Goal: Navigation & Orientation: Find specific page/section

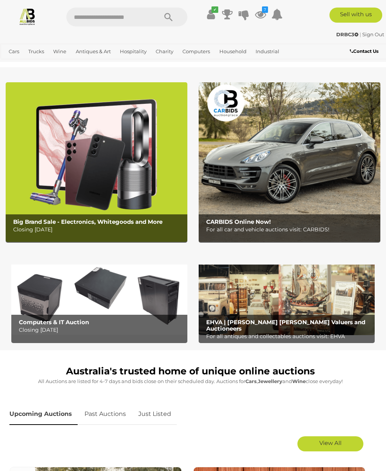
click at [0, 0] on link "Collectible Watches" at bounding box center [0, 0] width 0 height 0
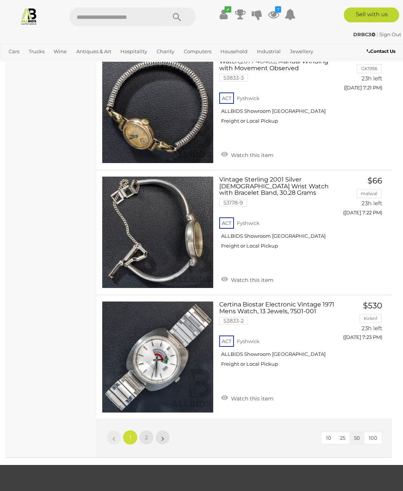
scroll to position [5981, 0]
click at [149, 429] on link "2" at bounding box center [146, 436] width 15 height 15
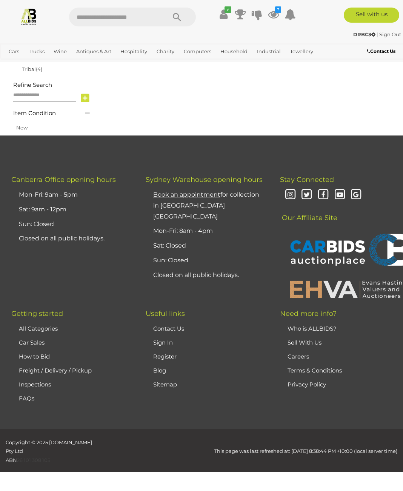
scroll to position [50, 0]
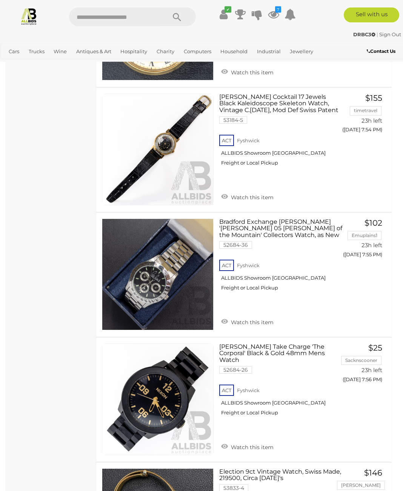
scroll to position [3400, 0]
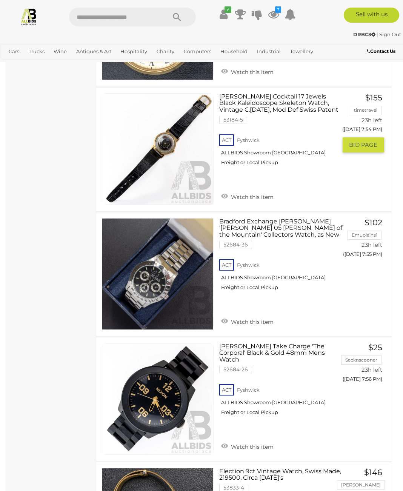
click at [176, 156] on img at bounding box center [157, 149] width 111 height 111
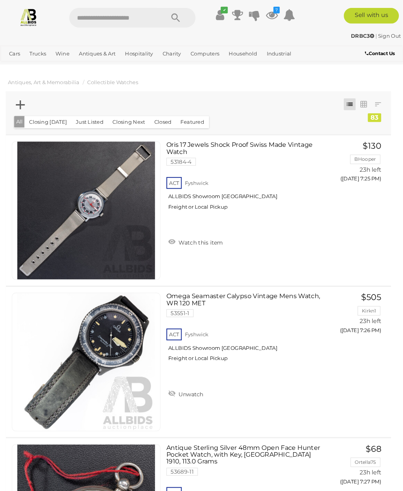
scroll to position [3988, 3]
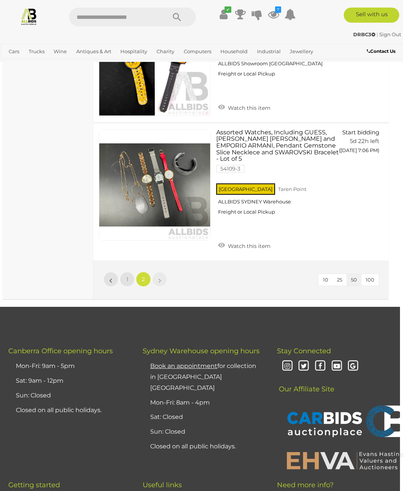
click at [0, 0] on link "Militaria" at bounding box center [0, 0] width 0 height 0
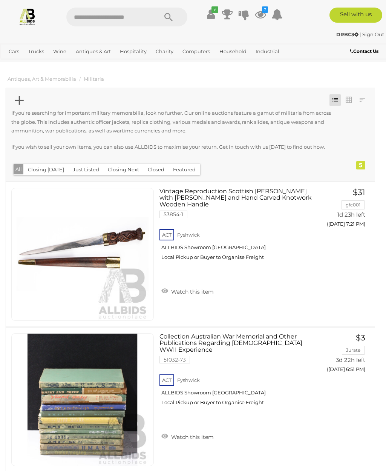
click at [0, 0] on link "Tools" at bounding box center [0, 0] width 0 height 0
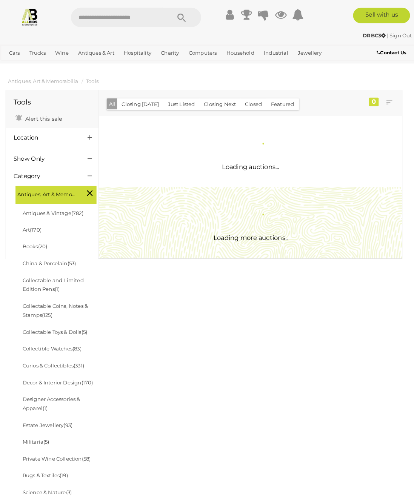
scroll to position [3, 0]
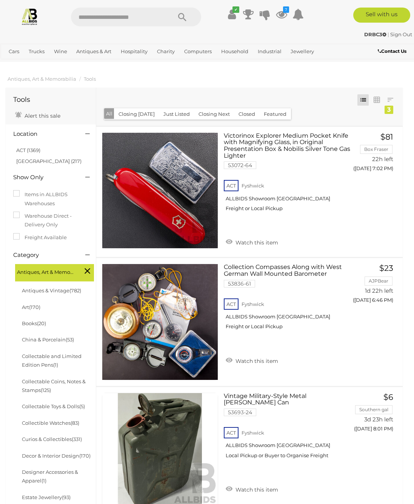
click at [0, 0] on link "Estate Jewellery" at bounding box center [0, 0] width 0 height 0
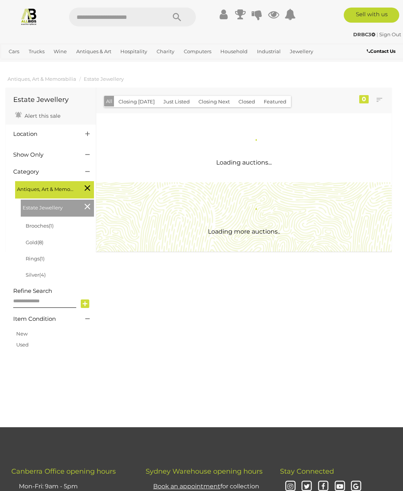
scroll to position [2, 0]
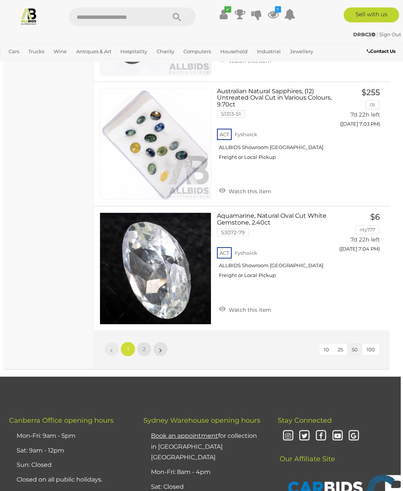
scroll to position [6032, 3]
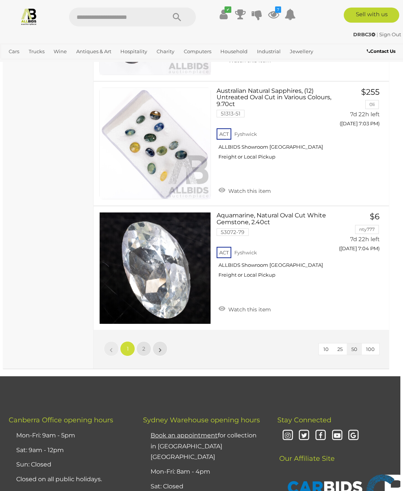
click at [147, 341] on link "2" at bounding box center [143, 348] width 15 height 15
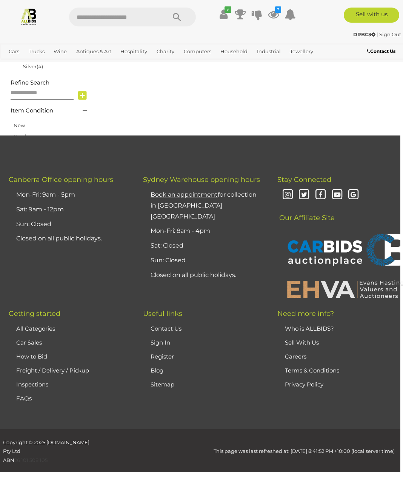
scroll to position [50, 0]
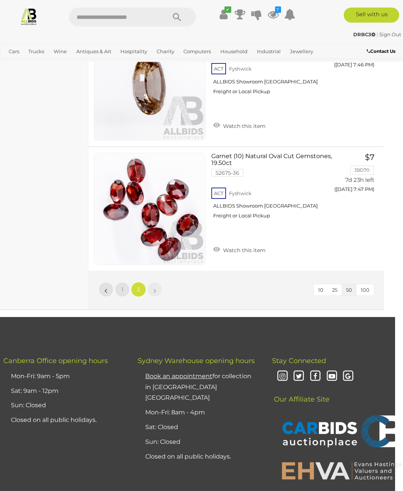
scroll to position [5197, 8]
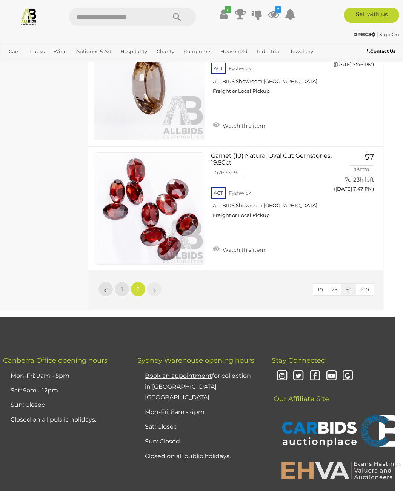
click at [0, 0] on link "Private Wine Collection" at bounding box center [0, 0] width 0 height 0
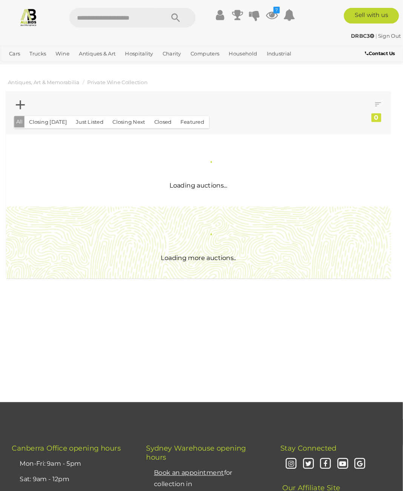
scroll to position [2, 0]
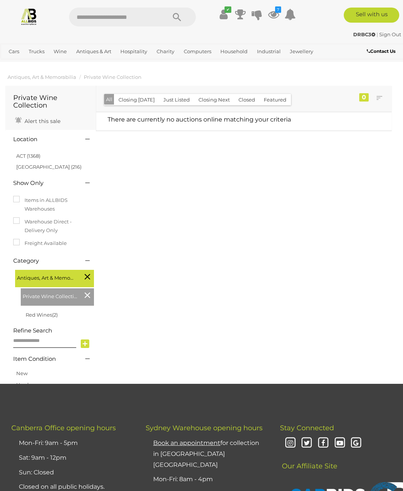
click at [306, 210] on div "Private Wine Collection Alert this sale Location 0" at bounding box center [198, 230] width 397 height 292
click at [0, 0] on link "Tools & Hardware" at bounding box center [0, 0] width 0 height 0
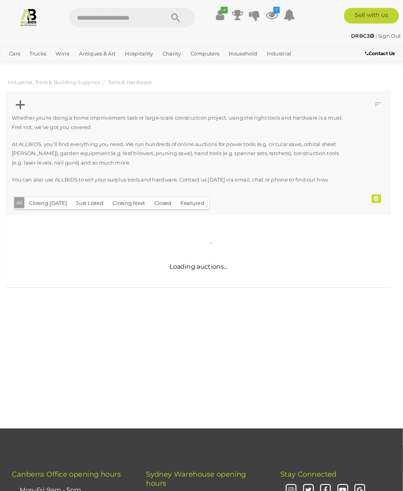
scroll to position [2, 0]
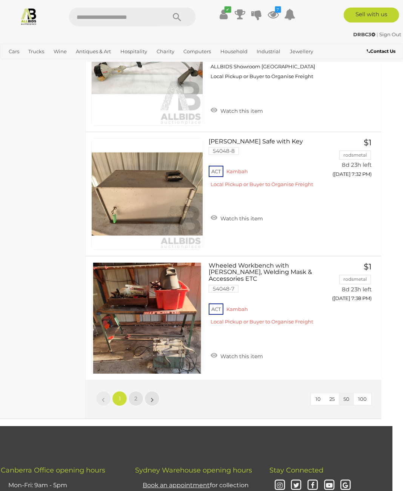
scroll to position [6051, 11]
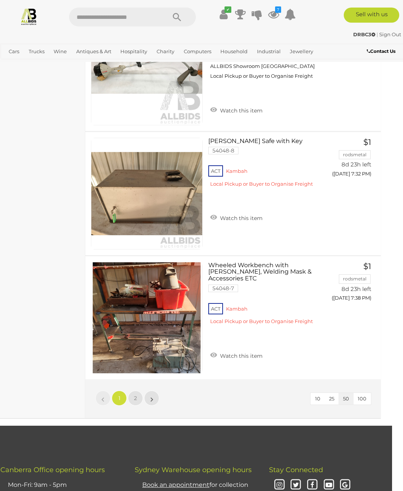
click at [130, 391] on link "2" at bounding box center [135, 397] width 15 height 15
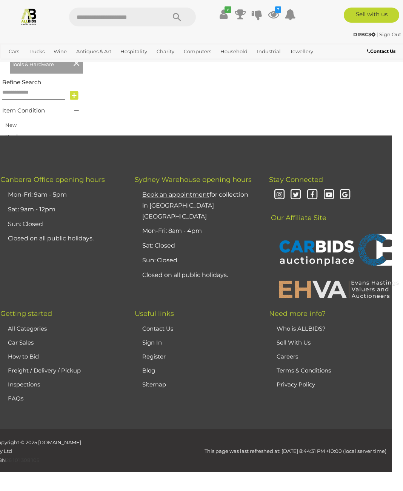
scroll to position [135, 0]
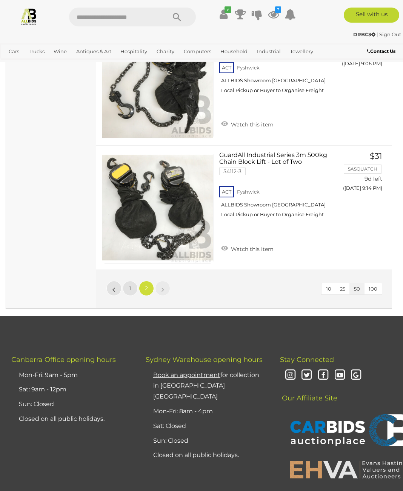
scroll to position [3546, 0]
